Goal: Task Accomplishment & Management: Use online tool/utility

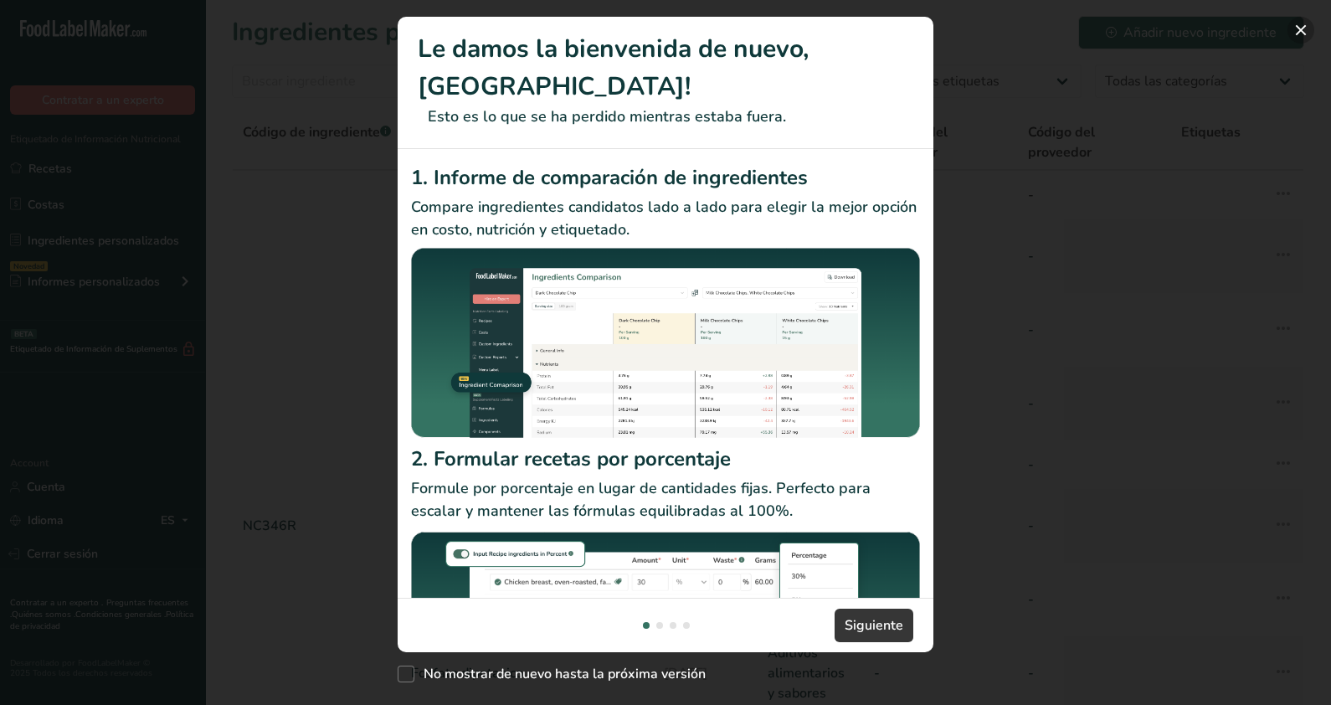
click at [1293, 28] on button "New Features" at bounding box center [1300, 30] width 27 height 27
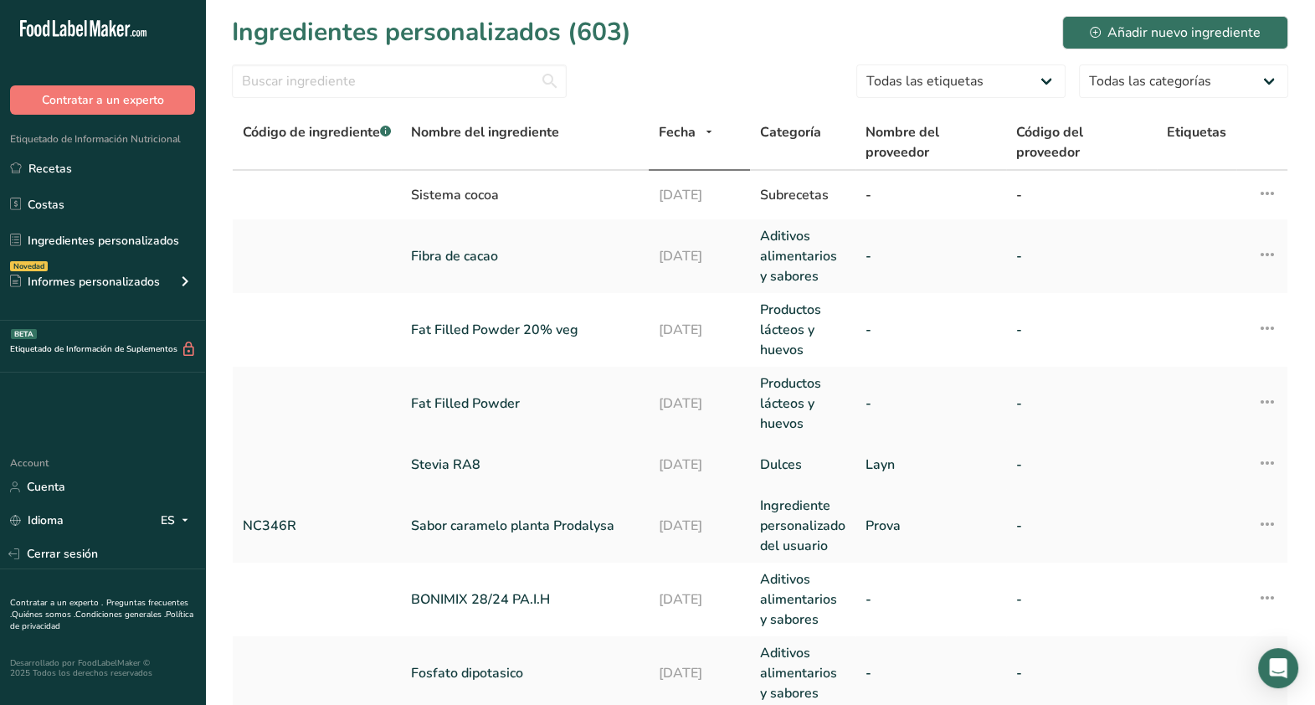
scroll to position [56, 0]
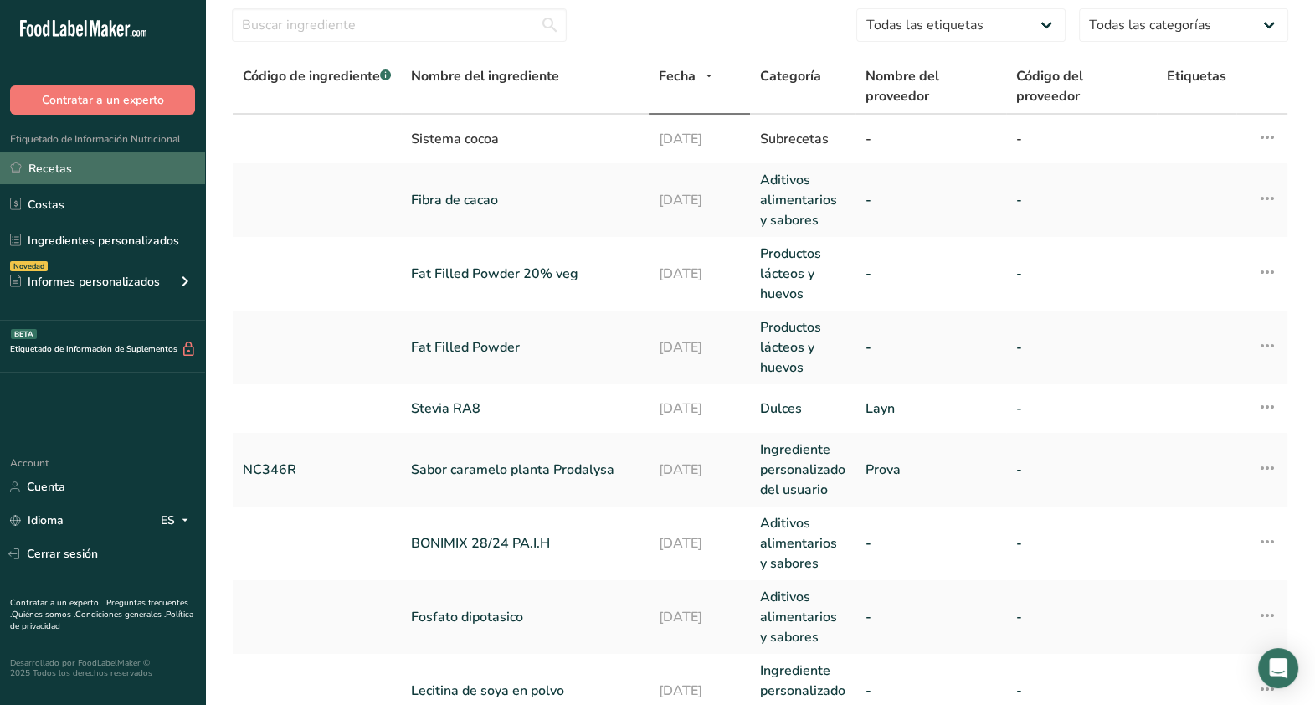
click at [88, 165] on link "Recetas" at bounding box center [102, 168] width 205 height 32
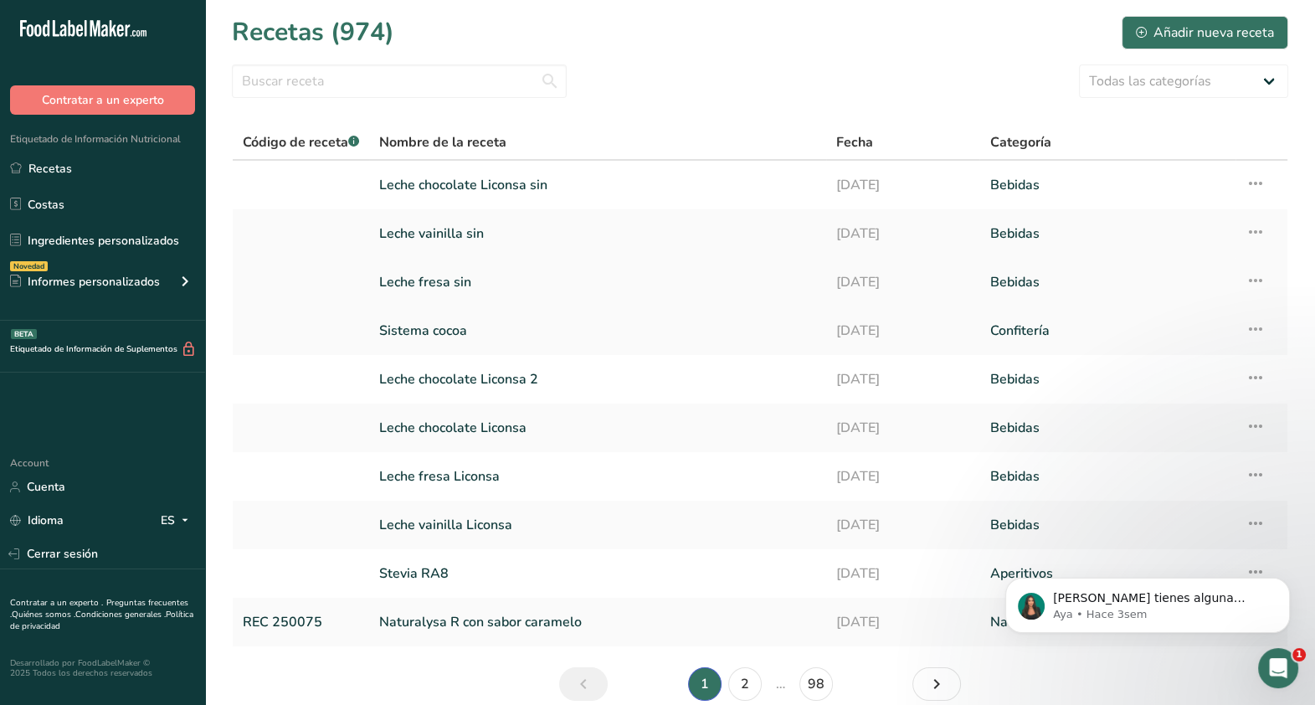
click at [435, 274] on link "Leche fresa sin" at bounding box center [597, 282] width 437 height 35
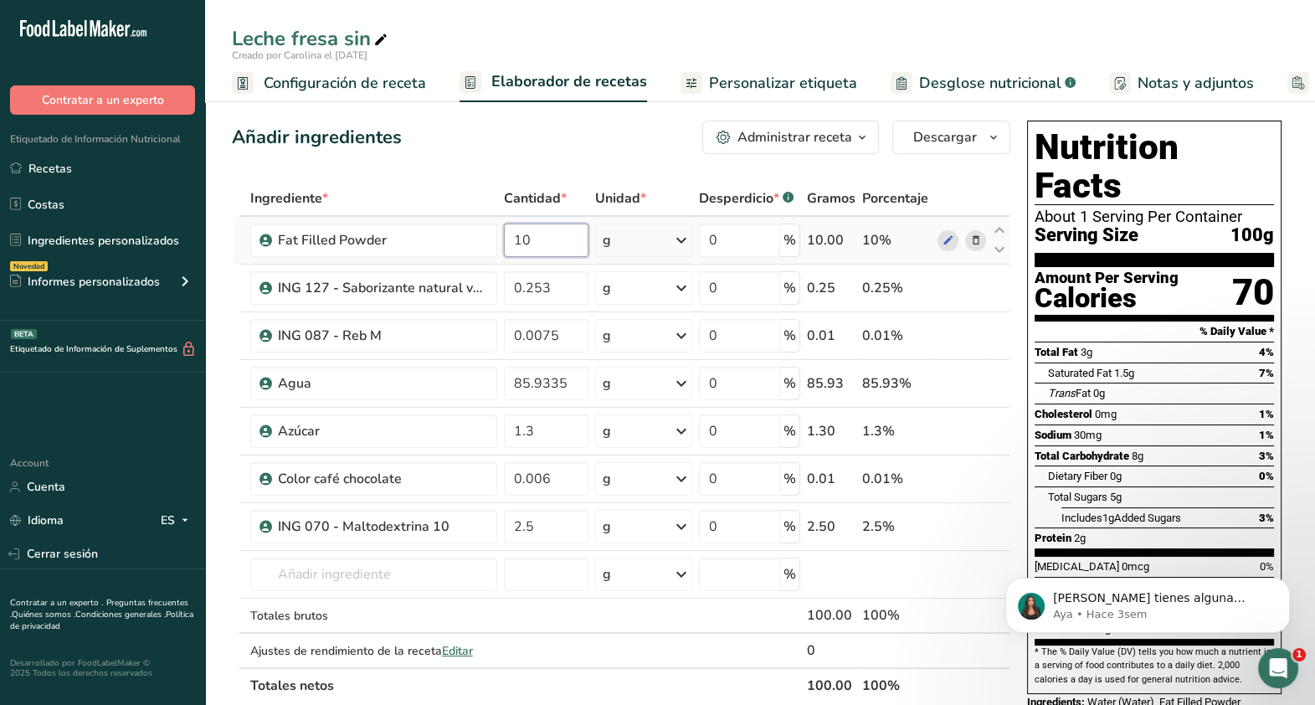
click at [536, 240] on input "10" at bounding box center [546, 240] width 85 height 33
type input "1"
type input "10"
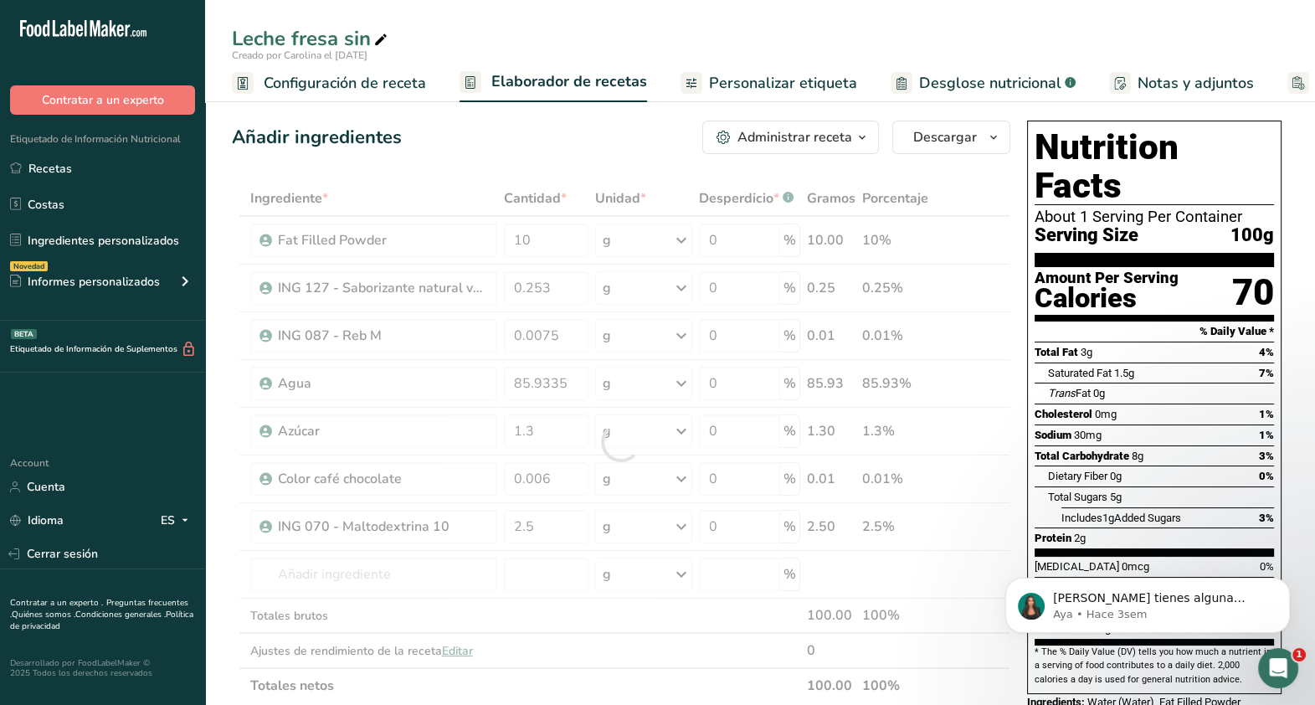
click at [967, 78] on span "Desglose nutricional" at bounding box center [990, 83] width 142 height 23
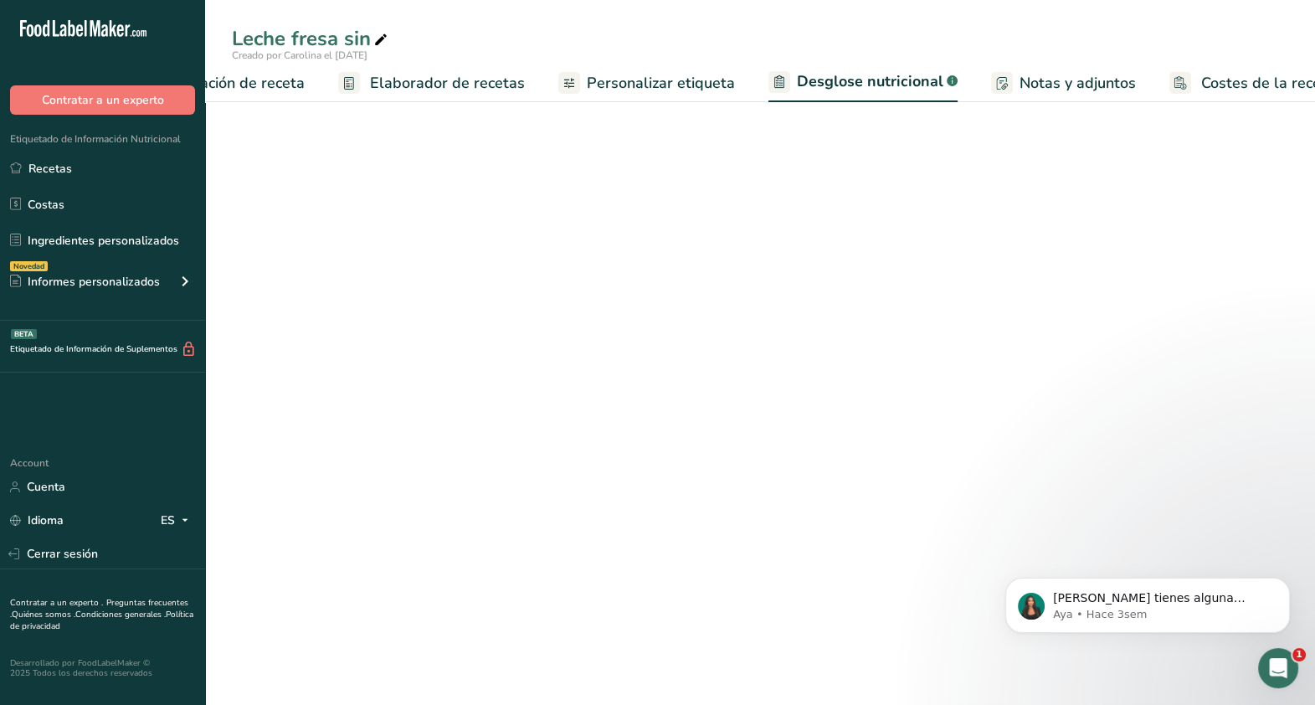
select select "Calories"
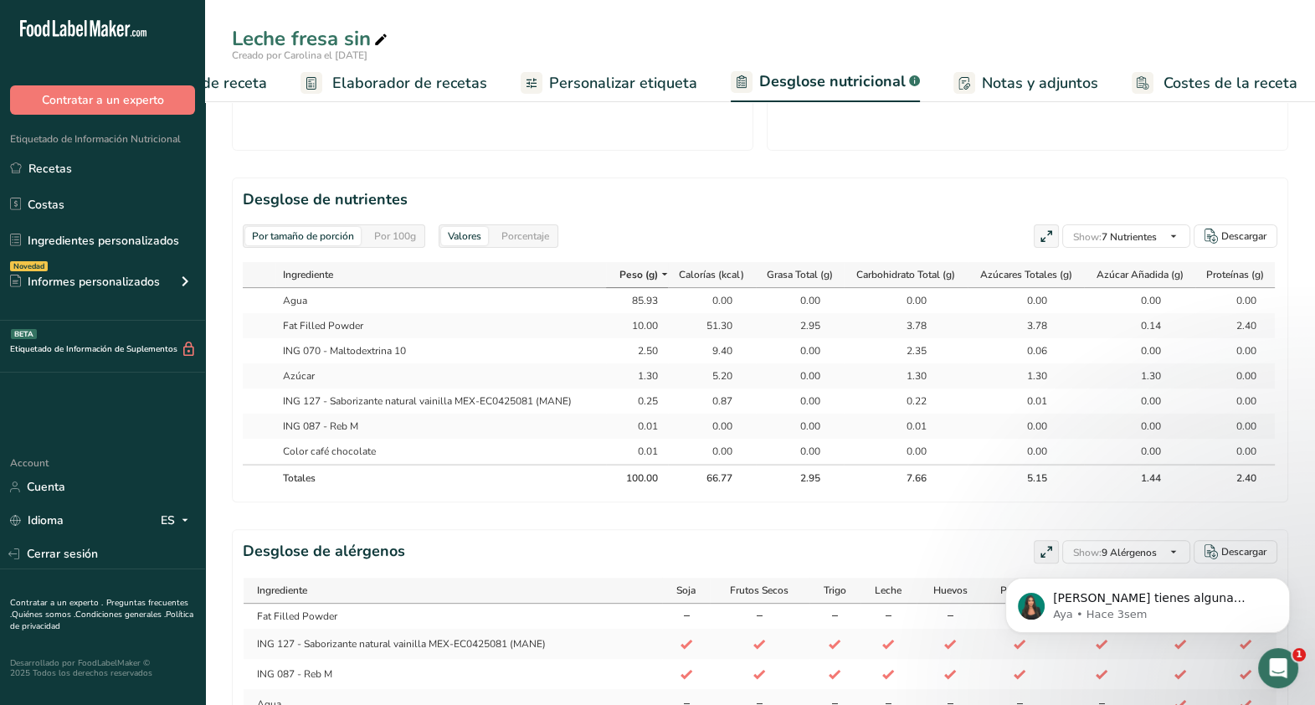
scroll to position [676, 0]
